Goal: Information Seeking & Learning: Check status

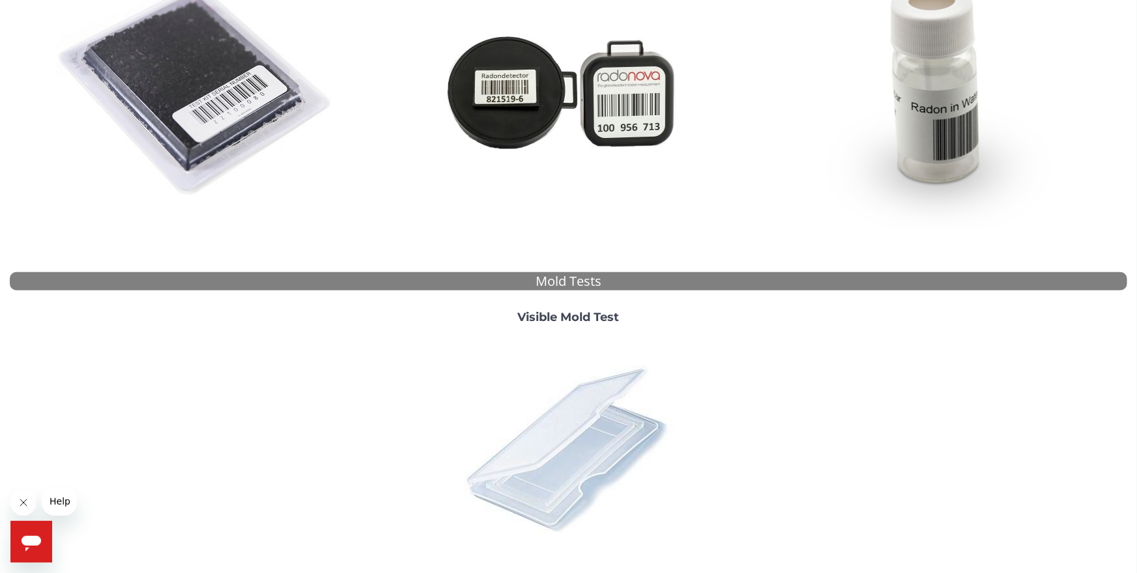
scroll to position [288, 0]
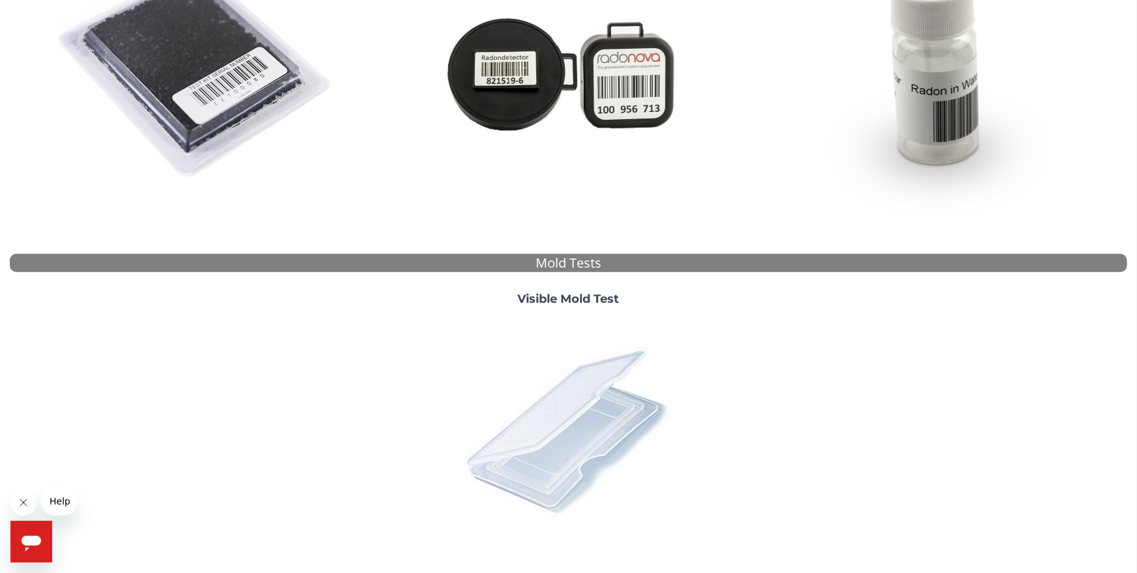
click at [573, 404] on img at bounding box center [568, 431] width 228 height 228
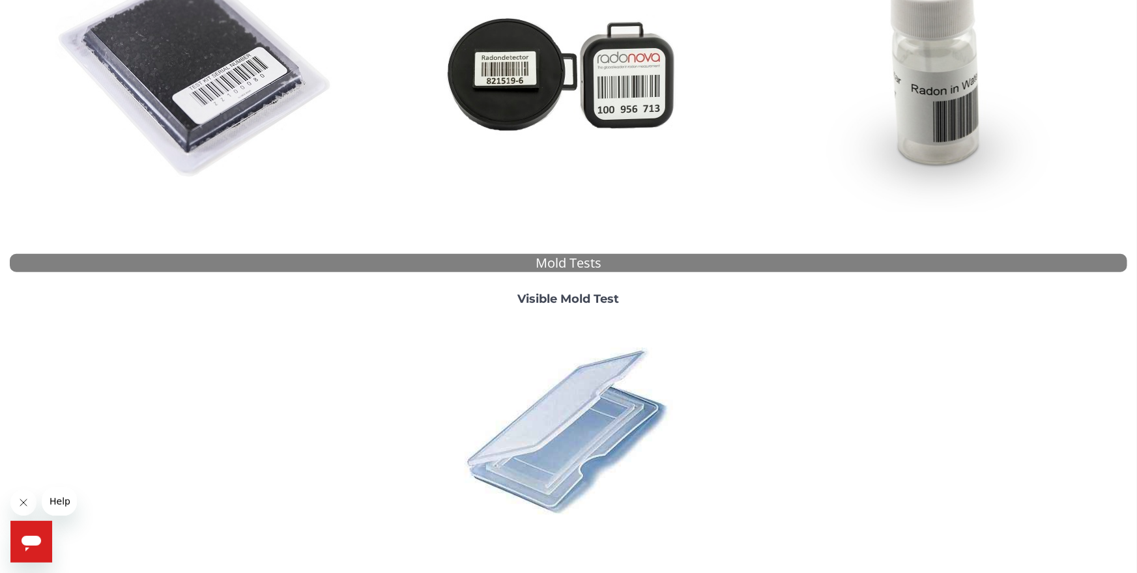
scroll to position [0, 0]
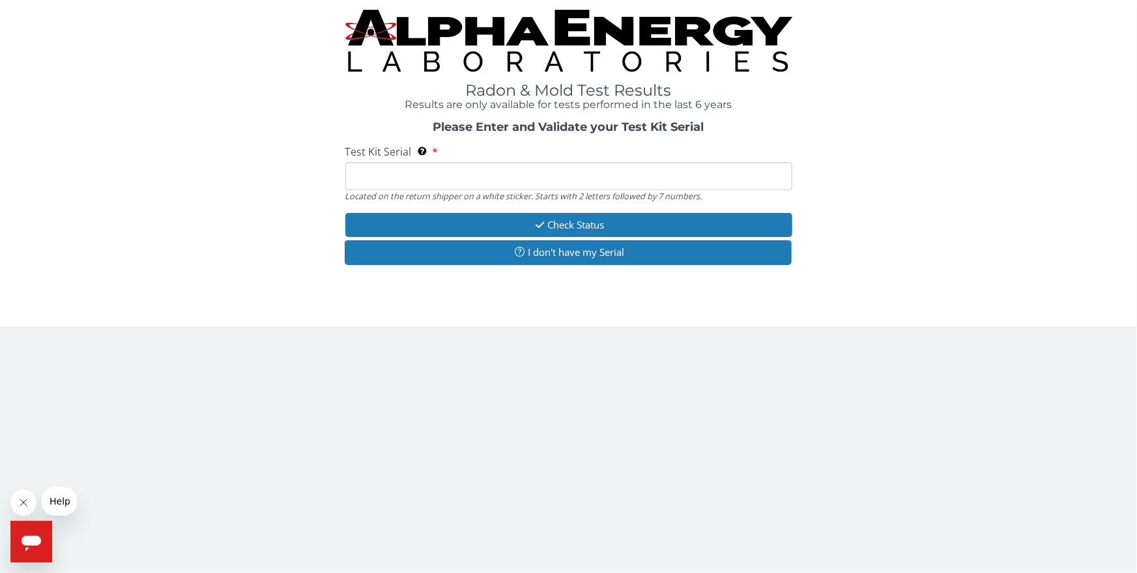
click at [394, 180] on input "Test Kit Serial Located on the return shipper on a white sticker. Starts with 2…" at bounding box center [568, 176] width 447 height 28
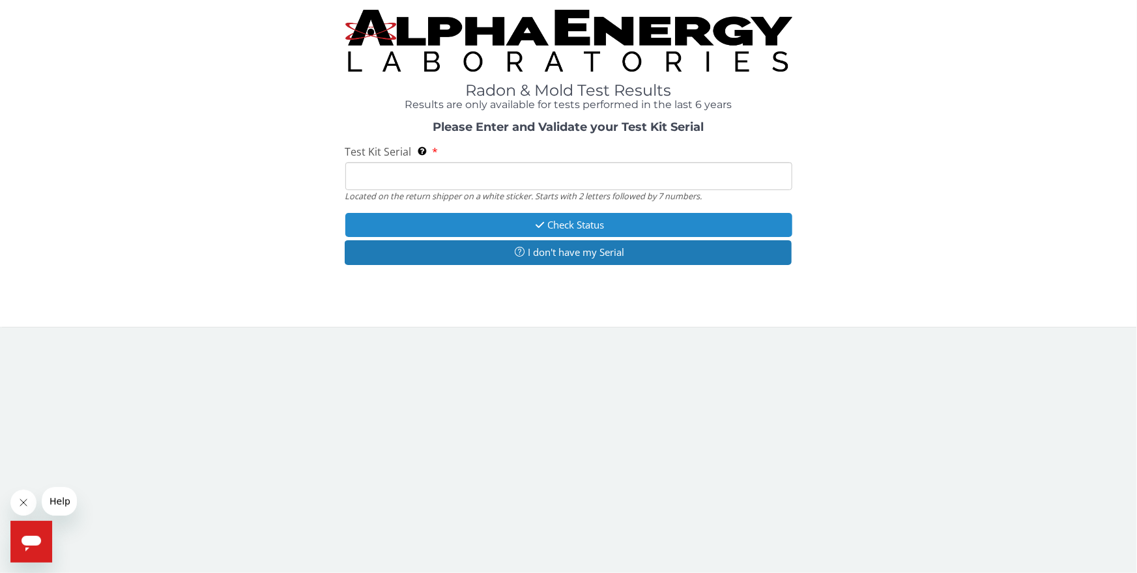
click at [547, 224] on button "Check Status" at bounding box center [568, 225] width 447 height 24
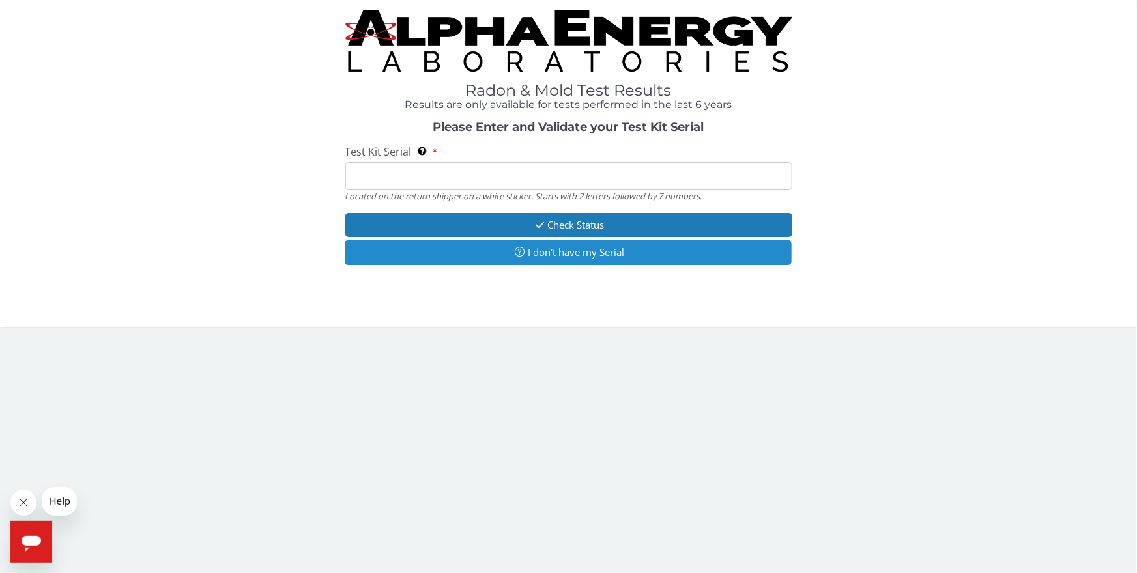
click at [583, 257] on button "I don't have my Serial" at bounding box center [568, 252] width 447 height 24
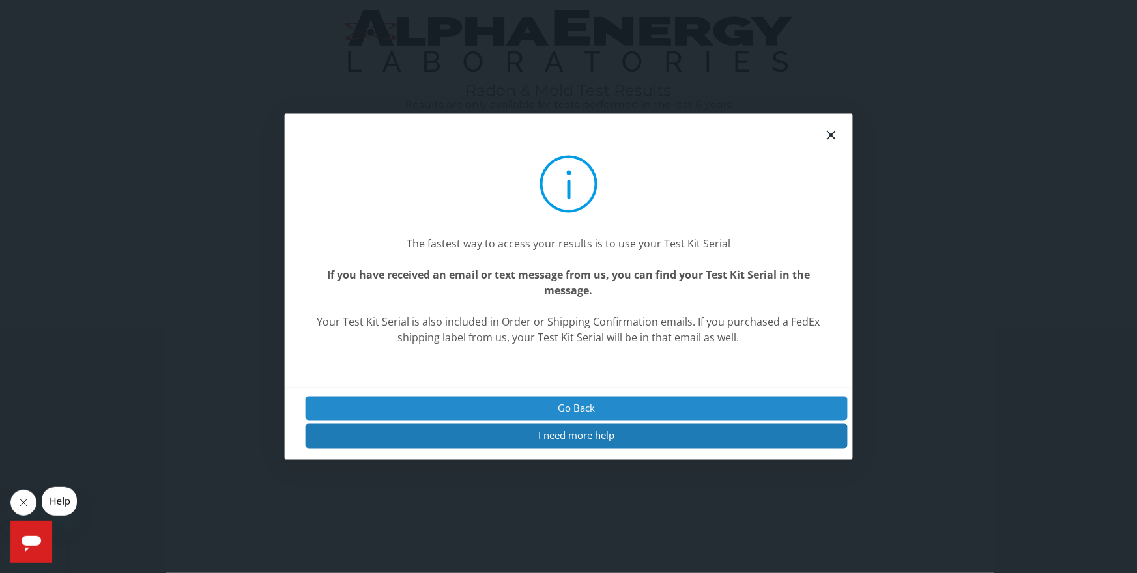
click at [599, 405] on button "Go Back" at bounding box center [576, 409] width 543 height 24
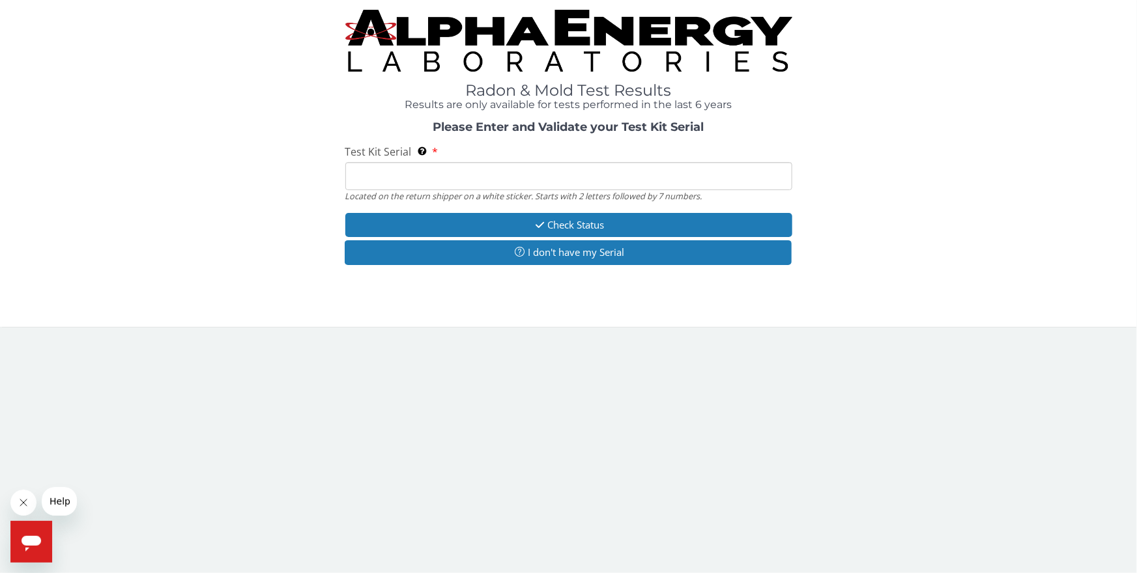
click at [392, 183] on input "Test Kit Serial Located on the return shipper on a white sticker. Starts with 2…" at bounding box center [568, 176] width 447 height 28
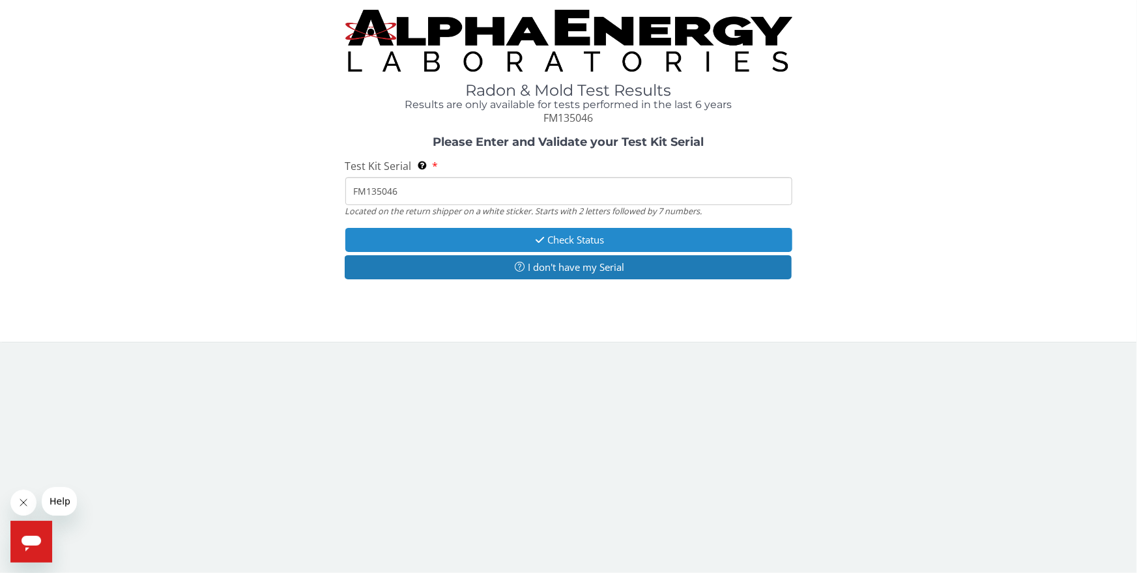
click at [604, 244] on button "Check Status" at bounding box center [568, 240] width 447 height 24
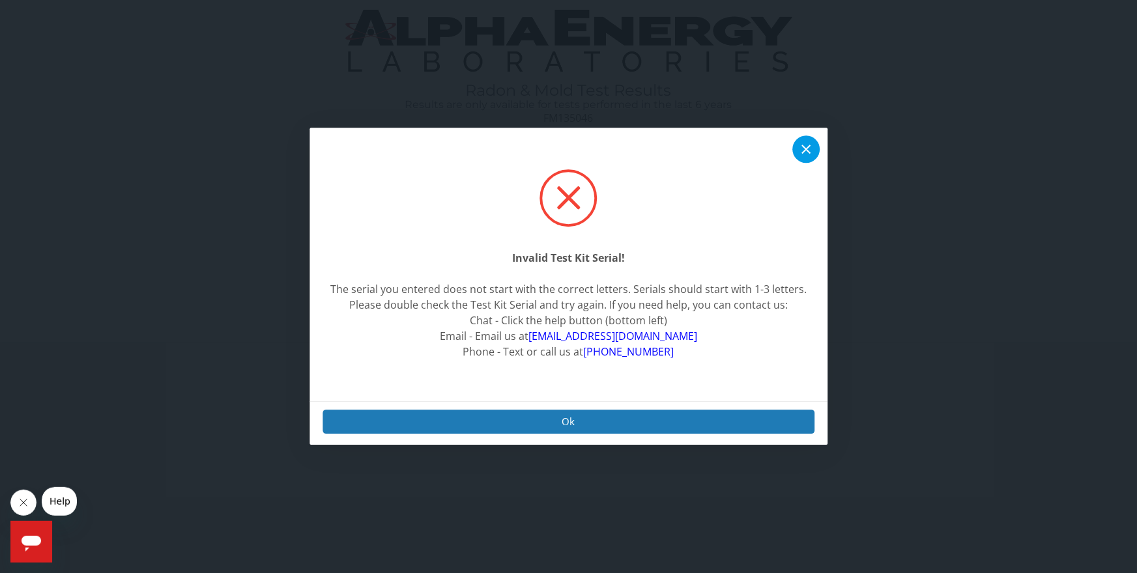
click at [807, 152] on icon at bounding box center [806, 150] width 16 height 16
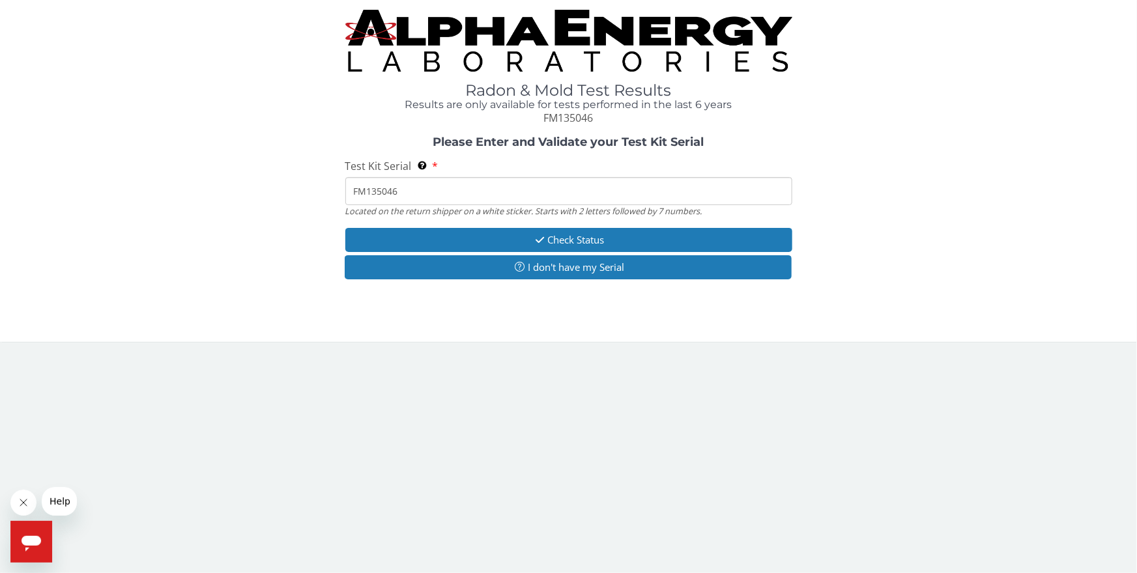
click at [415, 192] on input "FM135046" at bounding box center [568, 191] width 447 height 28
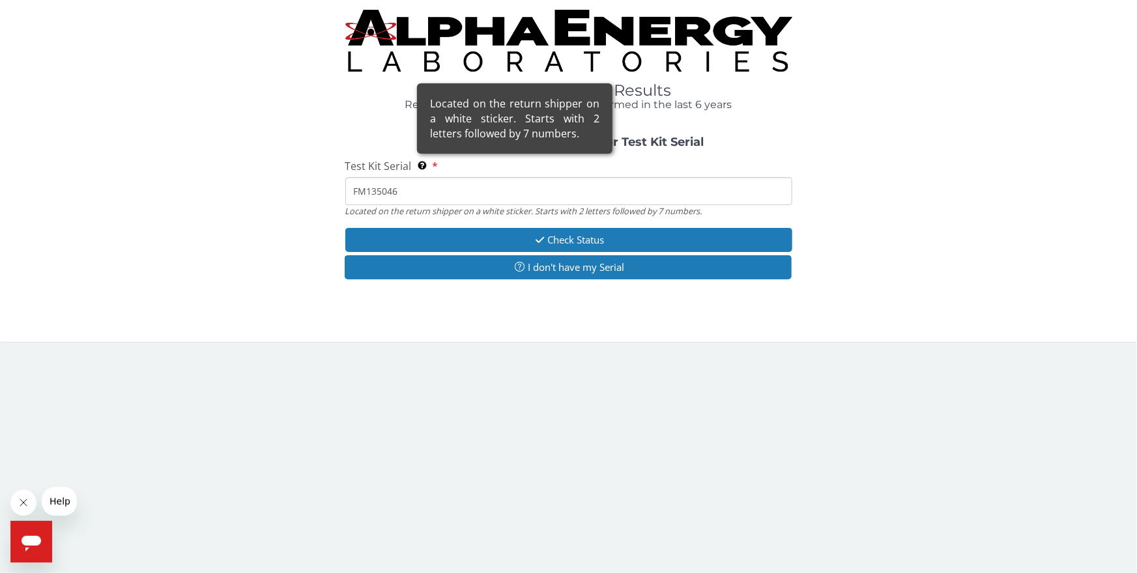
click at [424, 167] on icon at bounding box center [422, 165] width 10 height 9
click at [424, 177] on input "FM135046" at bounding box center [568, 191] width 447 height 28
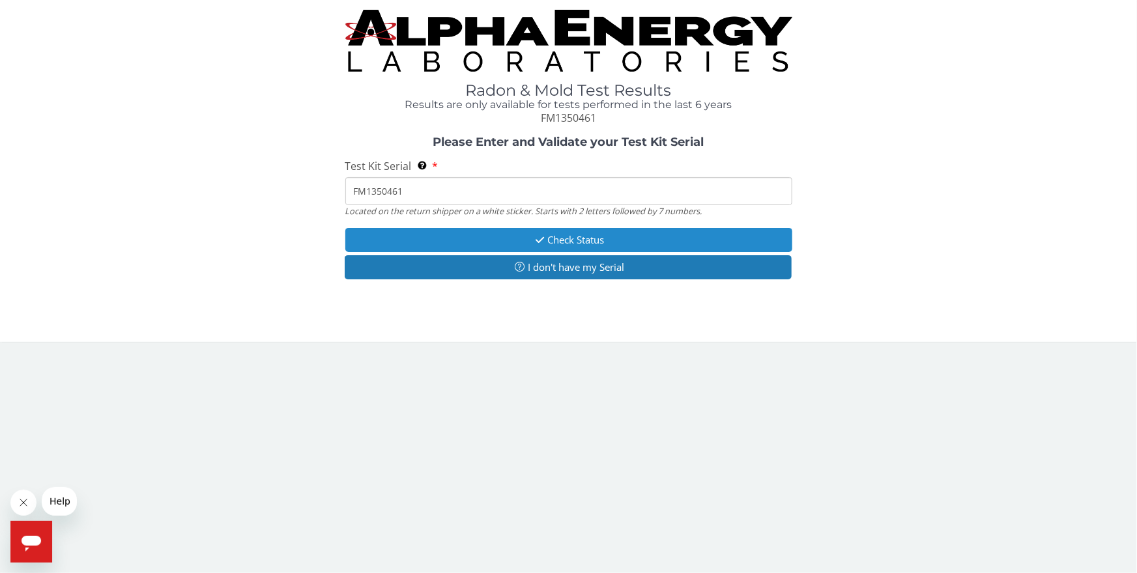
click at [545, 240] on icon "button" at bounding box center [540, 240] width 15 height 10
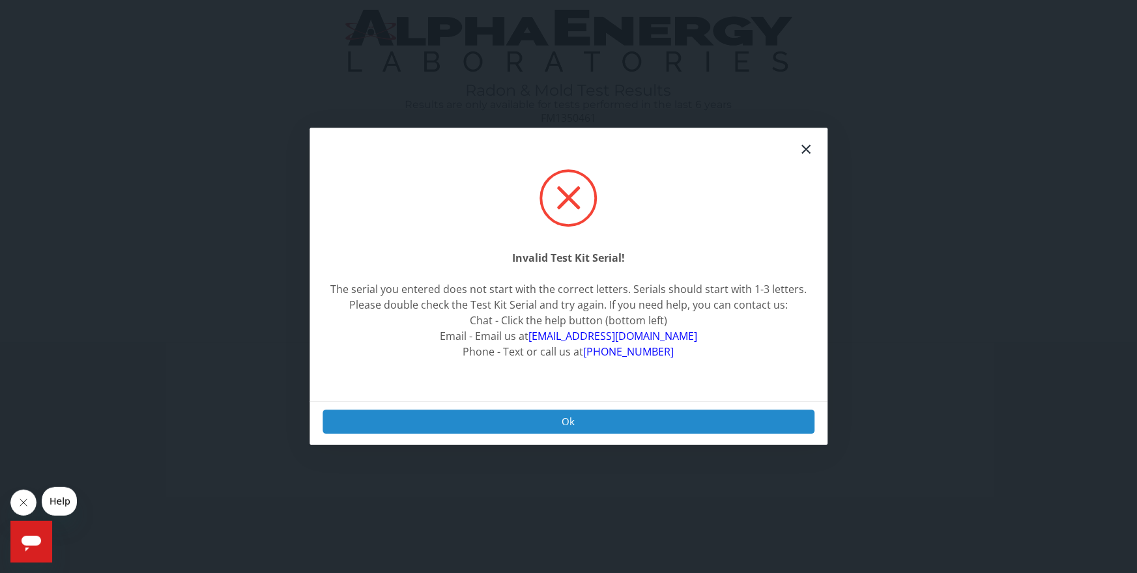
click at [564, 422] on button "Ok" at bounding box center [569, 422] width 492 height 24
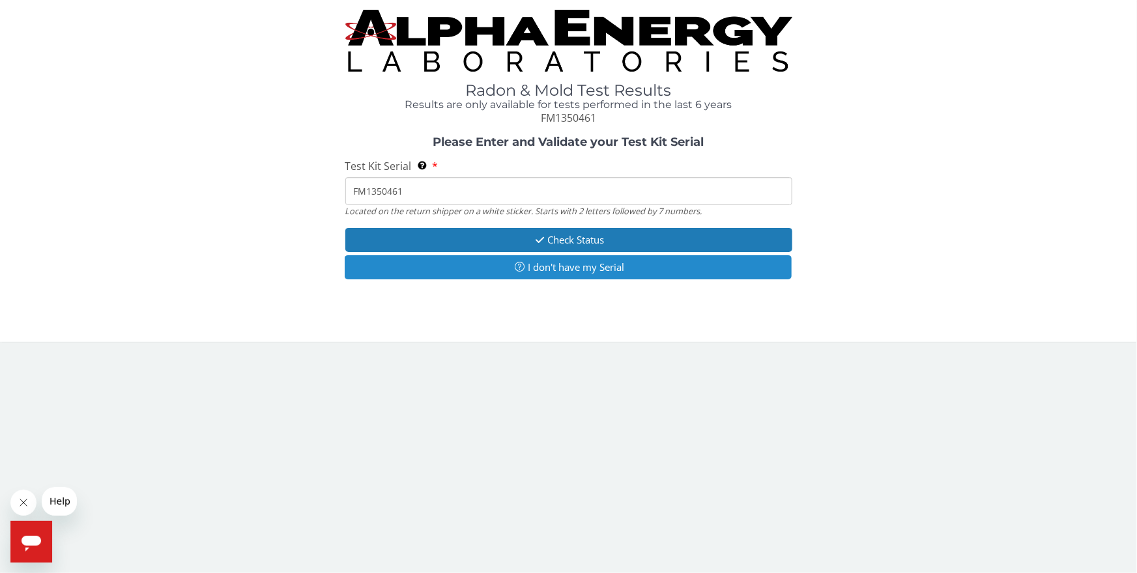
click at [584, 265] on button "I don't have my Serial" at bounding box center [568, 267] width 447 height 24
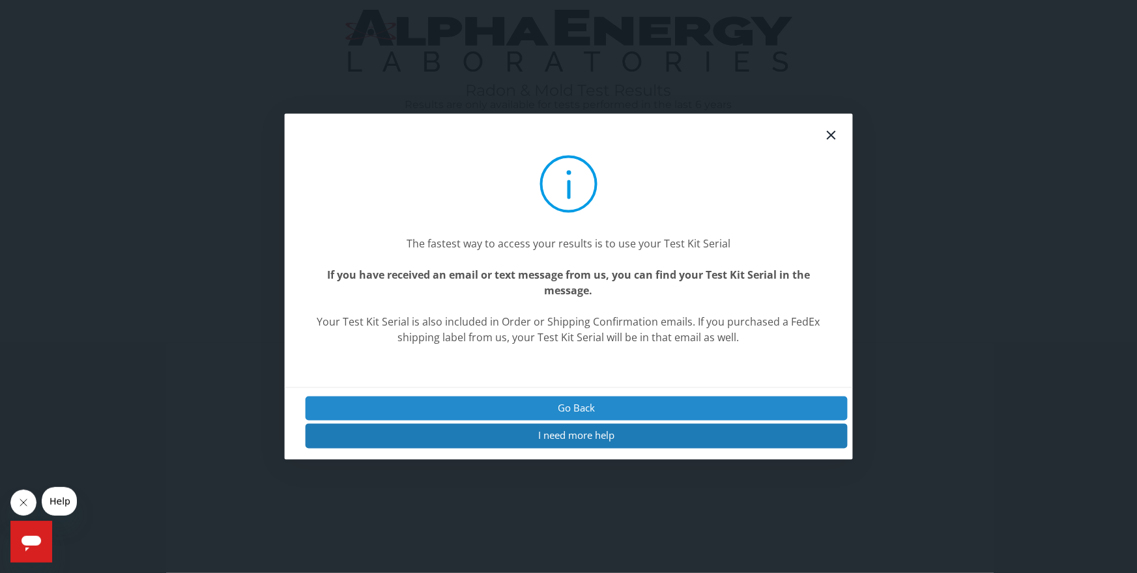
click at [536, 412] on button "Go Back" at bounding box center [576, 409] width 543 height 24
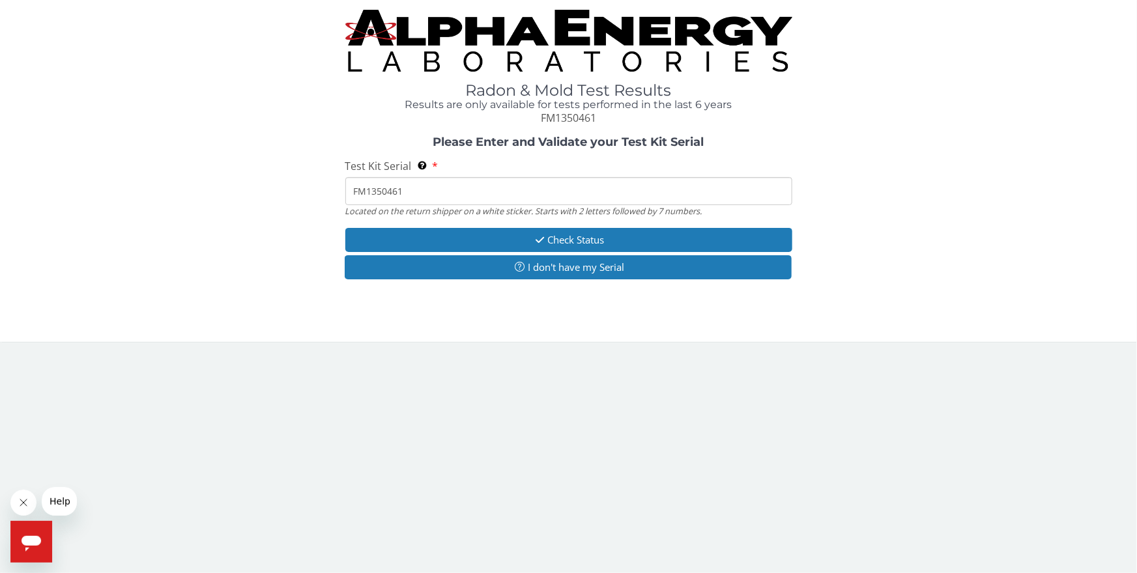
drag, startPoint x: 410, startPoint y: 185, endPoint x: 417, endPoint y: 189, distance: 8.2
click at [413, 190] on input "FM1350461" at bounding box center [568, 191] width 447 height 28
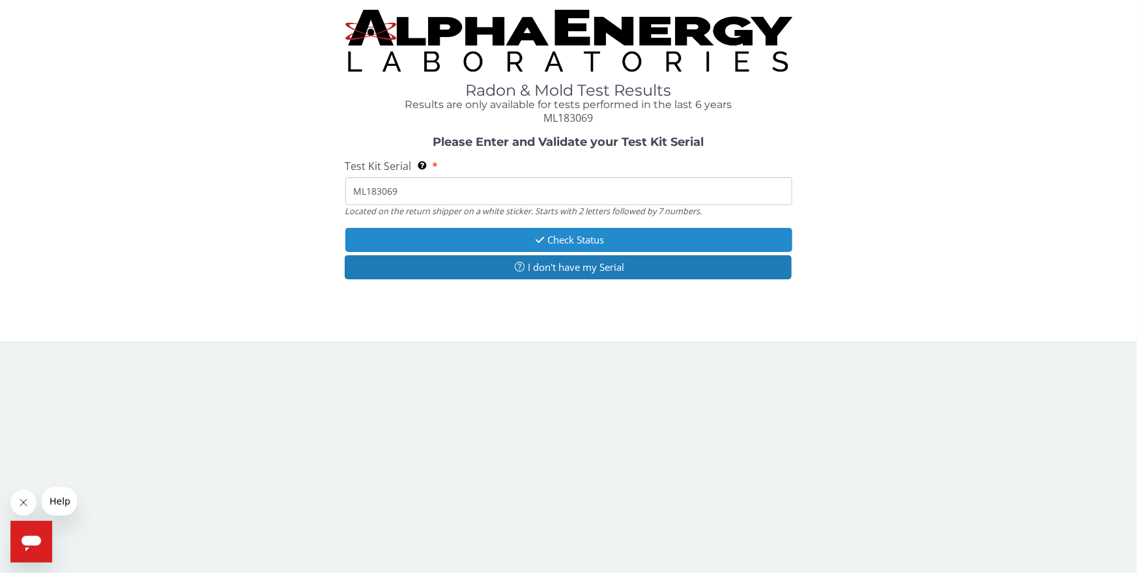
type input "ML183069"
click at [538, 240] on icon "button" at bounding box center [540, 240] width 15 height 10
